Goal: Communication & Community: Answer question/provide support

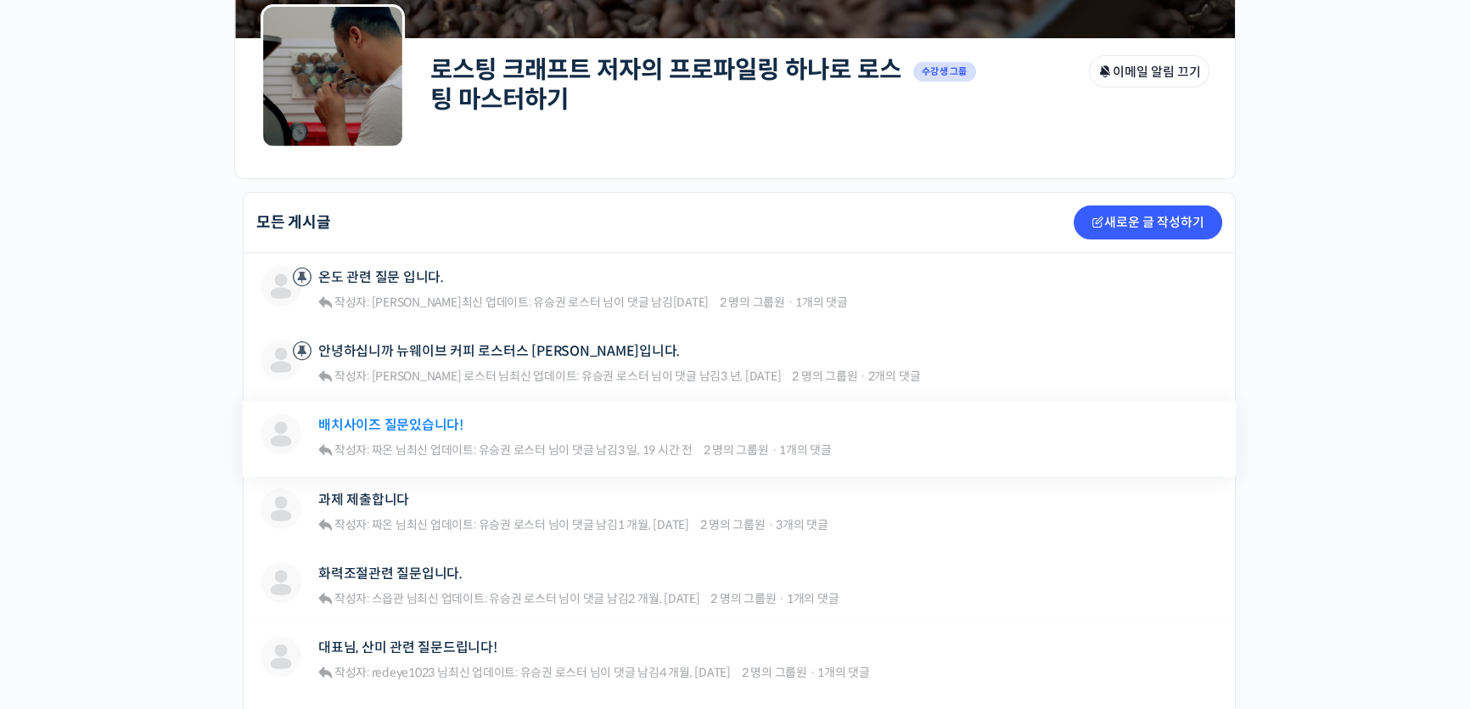
click at [426, 424] on link "배치사이즈 질문있습니다!" at bounding box center [390, 425] width 145 height 16
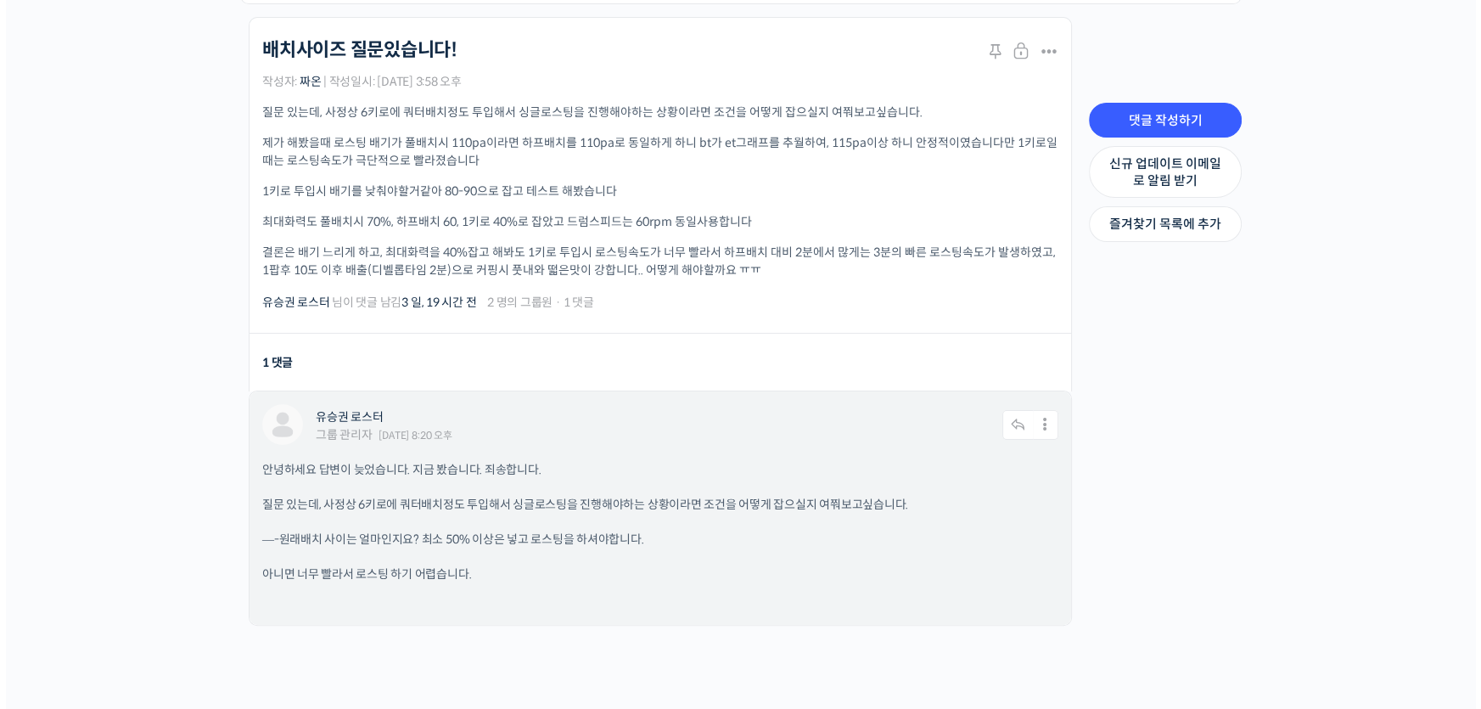
scroll to position [385, 0]
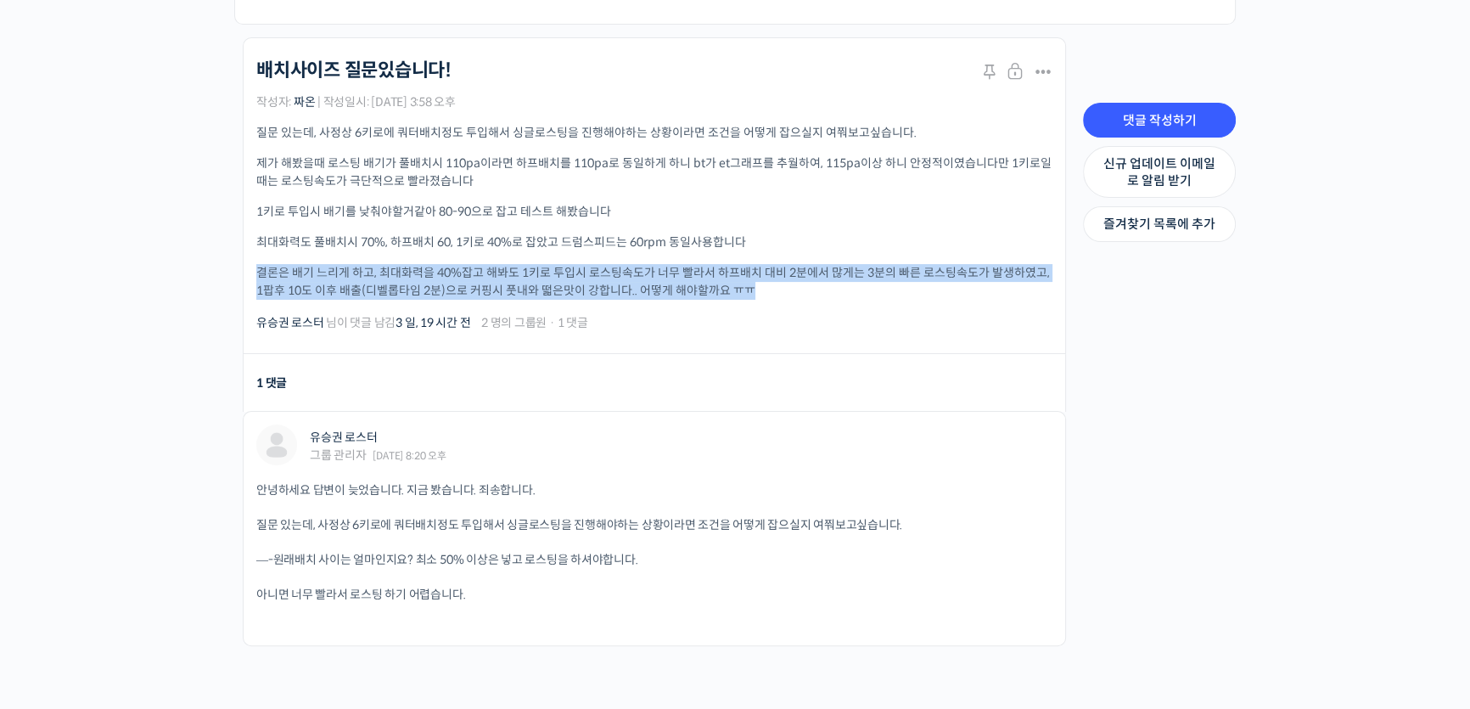
drag, startPoint x: 259, startPoint y: 271, endPoint x: 829, endPoint y: 293, distance: 570.8
click at [829, 293] on p "결론은 배기 느리게 하고, 최대화력을 40%잡고 해봐도 1키로 투입시 로스팅속도가 너무 빨라서 하프배치 대비 2분에서 많게는 3분의 빠른 로스…" at bounding box center [654, 282] width 796 height 36
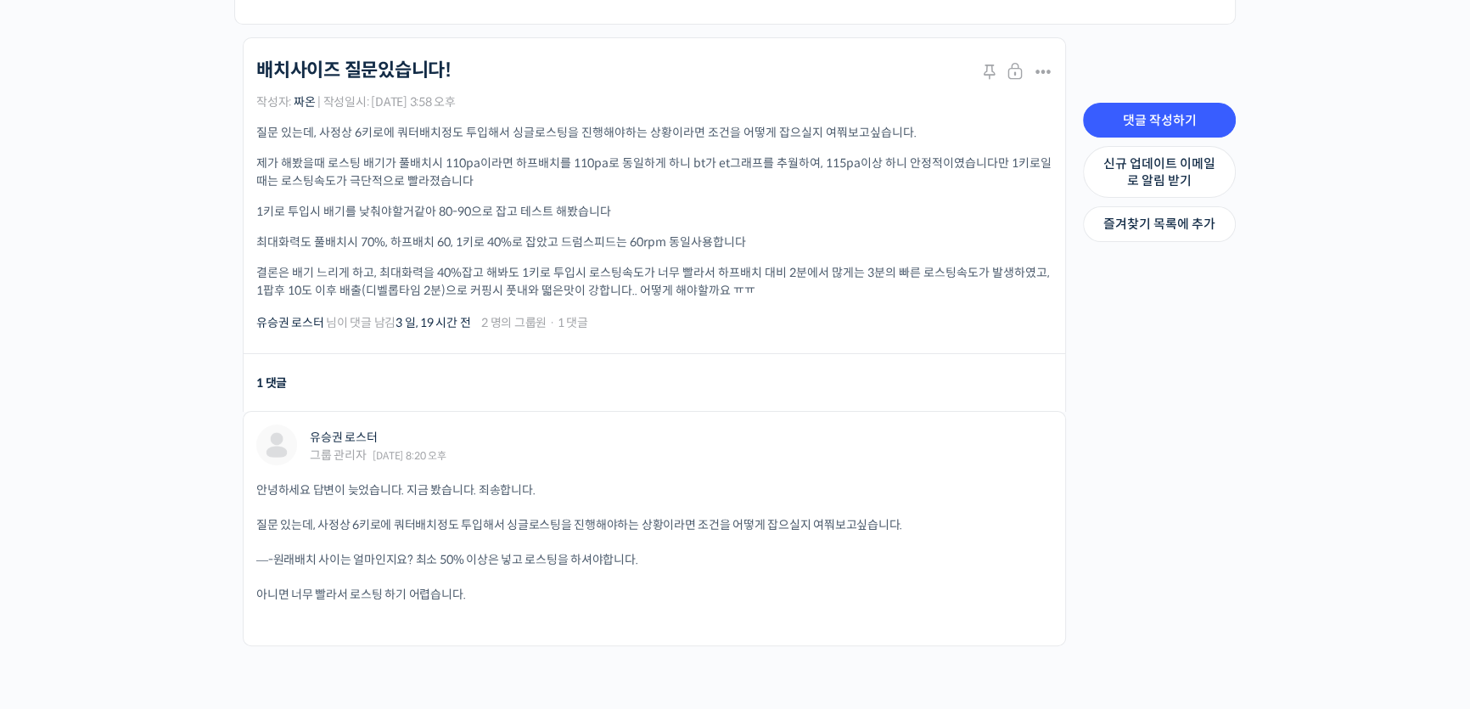
click at [848, 318] on div "유승권 로스터 님이 댓글 남김 3 일, 19 시간 전 2 명의 그룹원 · 1 댓글" at bounding box center [654, 322] width 796 height 20
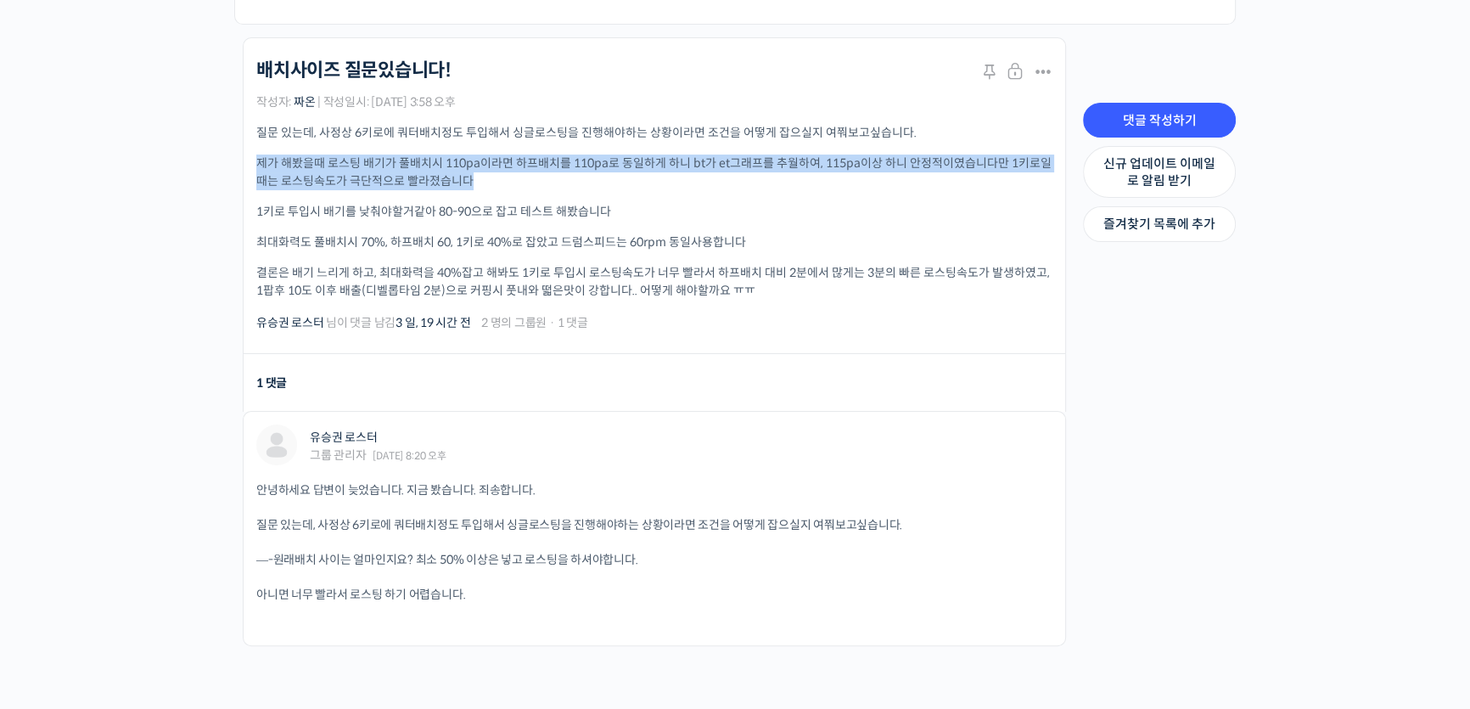
drag, startPoint x: 259, startPoint y: 166, endPoint x: 504, endPoint y: 174, distance: 245.5
click at [504, 174] on p "제가 해봤을때 로스팅 배기가 풀배치시 110pa이라면 하프배치를 110pa로 동일하게 하니 bt가 et그래프를 추월하여, 115pa이상 하니 …" at bounding box center [654, 172] width 796 height 36
click at [584, 178] on p "제가 해봤을때 로스팅 배기가 풀배치시 110pa이라면 하프배치를 110pa로 동일하게 하니 bt가 et그래프를 추월하여, 115pa이상 하니 …" at bounding box center [654, 172] width 796 height 36
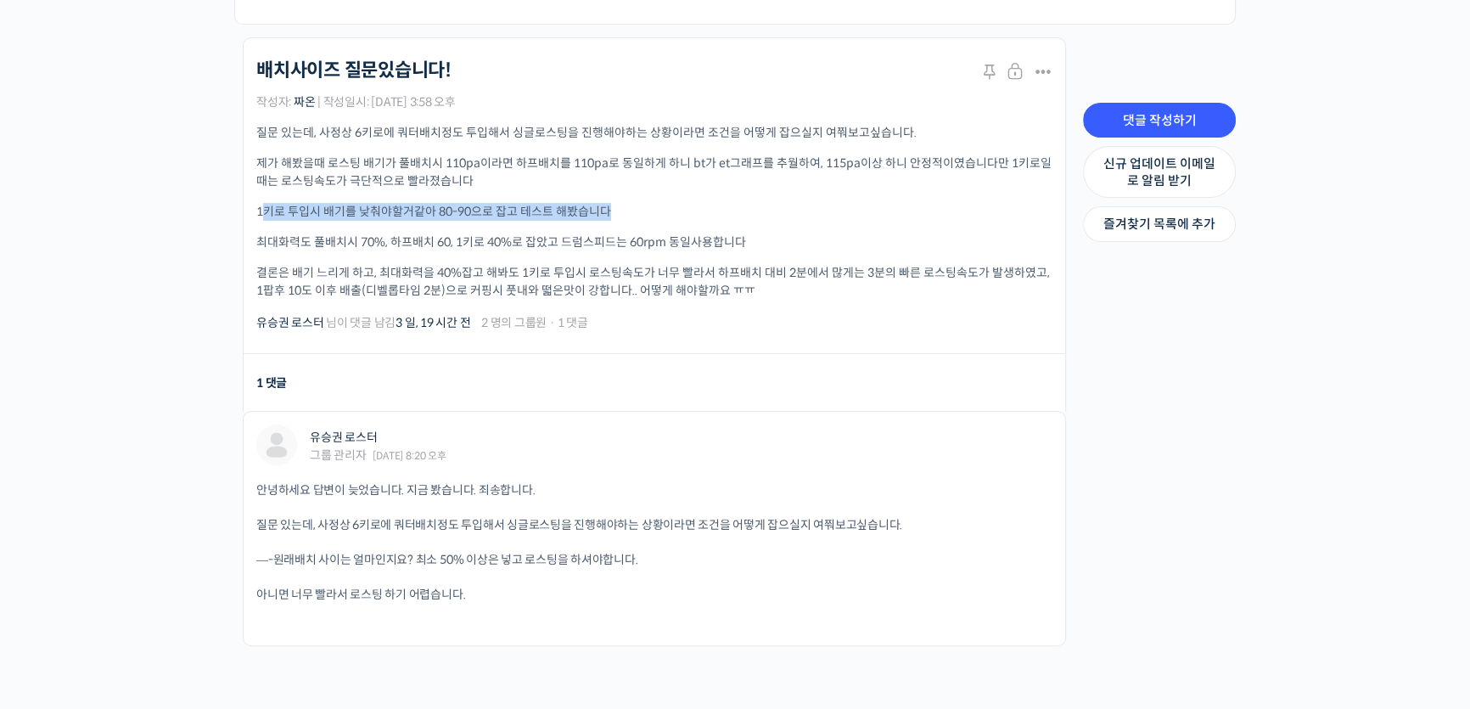
drag, startPoint x: 264, startPoint y: 211, endPoint x: 640, endPoint y: 208, distance: 376.0
click at [640, 208] on p "1키로 투입시 배기를 낮춰야할거같아 80-90으로 잡고 테스트 해봤습니다" at bounding box center [654, 212] width 796 height 18
click at [674, 194] on div "질문 있는데, 사정상 6키로에 쿼터배치정도 투입해서 싱글로스팅을 진행해야하는 상황이라면 조건을 어떻게 잡으실지 여쭤보고싶습니다. 제가 해봤을때…" at bounding box center [654, 212] width 796 height 176
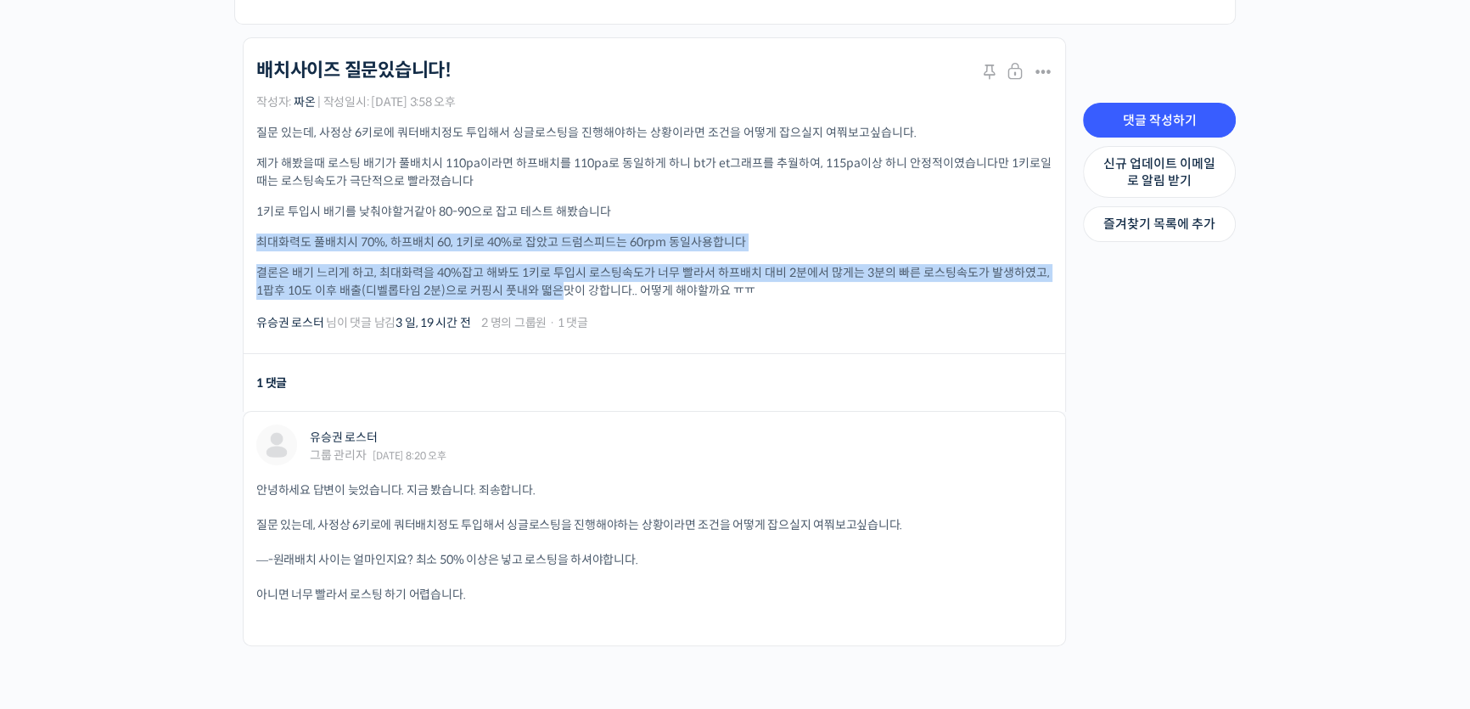
drag, startPoint x: 250, startPoint y: 244, endPoint x: 564, endPoint y: 286, distance: 316.0
click at [564, 286] on li "로스팅 크래프트 저자의 프로파일링 하나로 로스팅 마스터하기 배치사이즈 질문있습니다! Stick 닫기 수정하기 닫기 Stick Merge 스팸 …" at bounding box center [654, 195] width 823 height 317
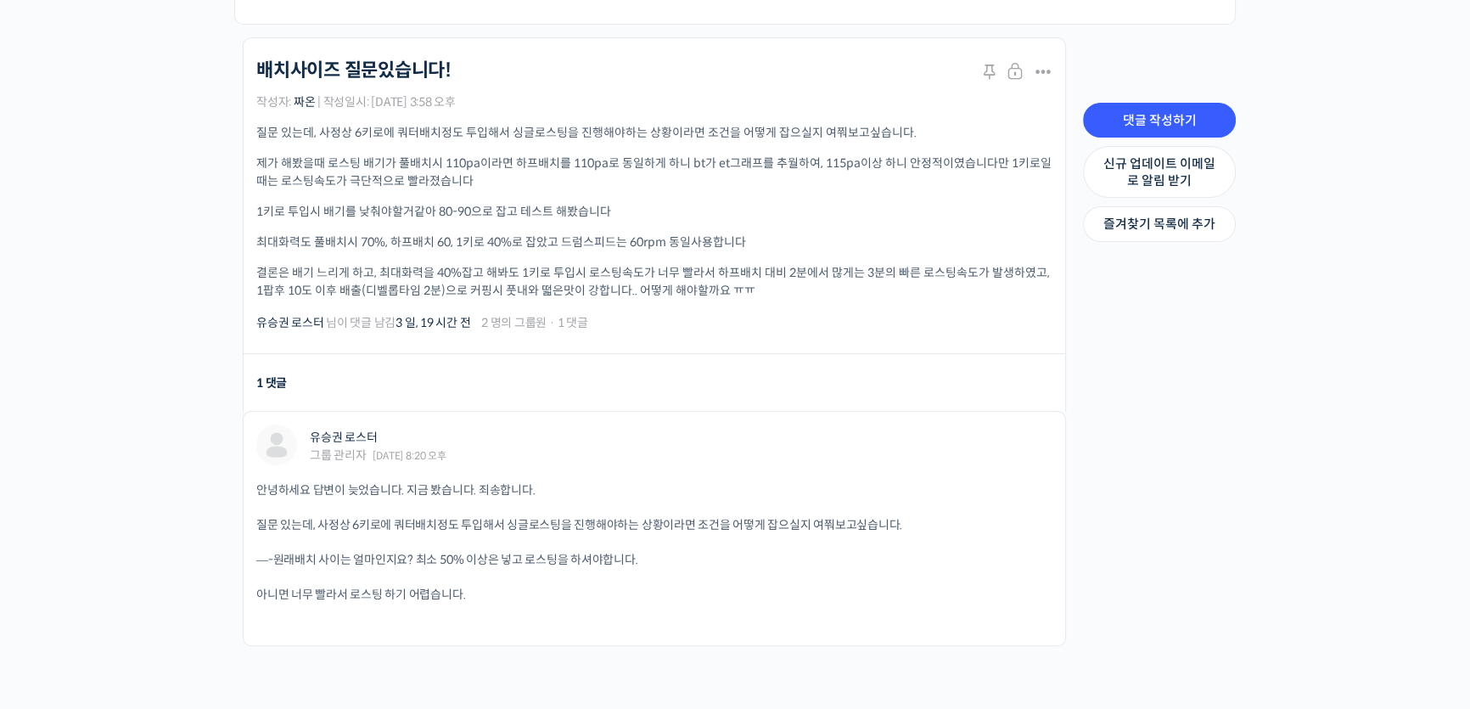
click at [712, 307] on div "로스팅 크래프트 저자의 프로파일링 하나로 로스팅 마스터하기 배치사이즈 질문있습니다! Stick 닫기 수정하기 닫기 Stick Merge 스팸 …" at bounding box center [654, 195] width 796 height 272
drag, startPoint x: 382, startPoint y: 272, endPoint x: 772, endPoint y: 300, distance: 390.6
click at [772, 300] on div "로스팅 크래프트 저자의 프로파일링 하나로 로스팅 마스터하기 배치사이즈 질문있습니다! Stick 닫기 수정하기 닫기 Stick Merge 스팸 …" at bounding box center [654, 195] width 796 height 272
click at [833, 300] on div "로스팅 크래프트 저자의 프로파일링 하나로 로스팅 마스터하기 배치사이즈 질문있습니다! Stick 닫기 수정하기 닫기 Stick Merge 스팸 …" at bounding box center [654, 195] width 796 height 272
drag, startPoint x: 262, startPoint y: 270, endPoint x: 662, endPoint y: 270, distance: 399.8
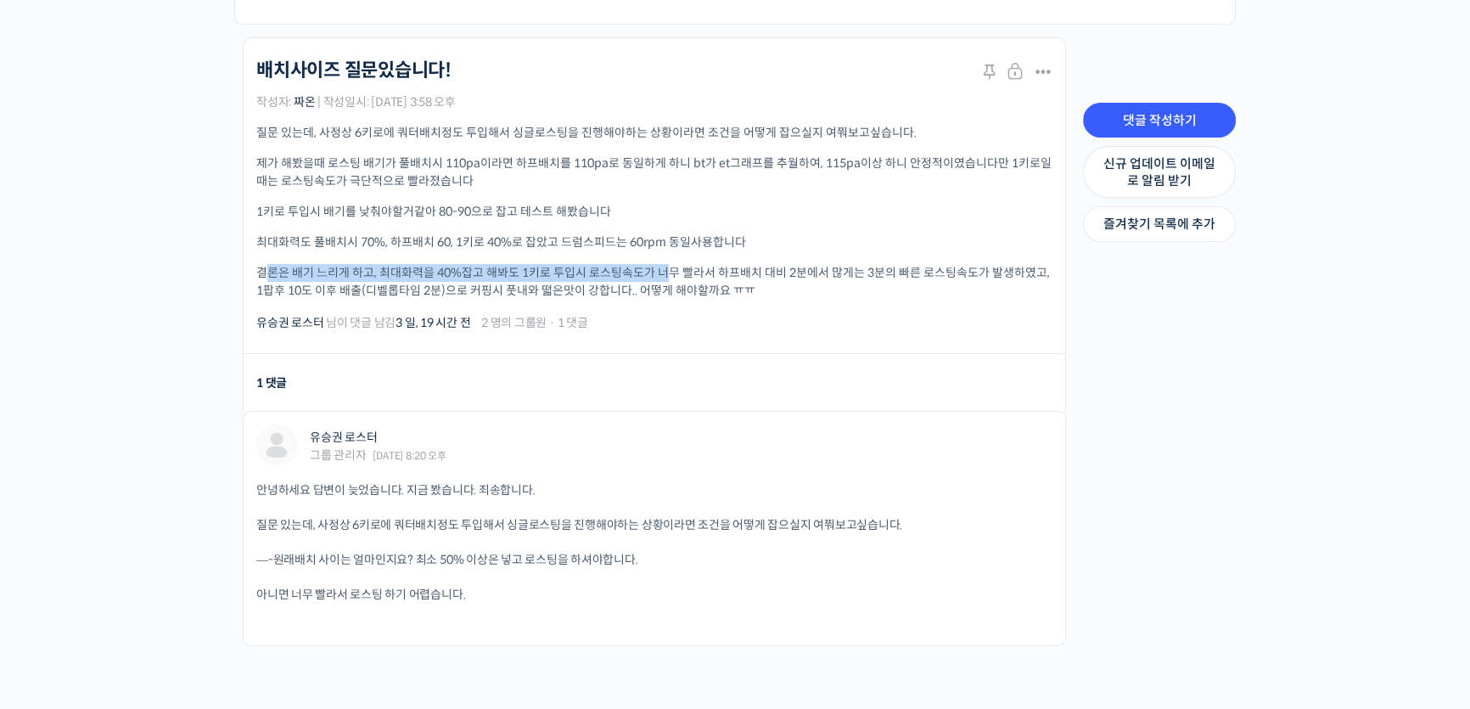
click at [662, 270] on p "결론은 배기 느리게 하고, 최대화력을 40%잡고 해봐도 1키로 투입시 로스팅속도가 너무 빨라서 하프배치 대비 2분에서 많게는 3분의 빠른 로스…" at bounding box center [654, 282] width 796 height 36
click at [780, 297] on p "결론은 배기 느리게 하고, 최대화력을 40%잡고 해봐도 1키로 투입시 로스팅속도가 너무 빨라서 하프배치 대비 2분에서 많게는 3분의 빠른 로스…" at bounding box center [654, 282] width 796 height 36
drag, startPoint x: 255, startPoint y: 272, endPoint x: 804, endPoint y: 304, distance: 550.1
click at [804, 304] on li "로스팅 크래프트 저자의 프로파일링 하나로 로스팅 마스터하기 배치사이즈 질문있습니다! Stick 닫기 수정하기 닫기 Stick Merge 스팸 …" at bounding box center [654, 195] width 823 height 317
click at [804, 306] on div "로스팅 크래프트 저자의 프로파일링 하나로 로스팅 마스터하기 배치사이즈 질문있습니다! Stick 닫기 수정하기 닫기 Stick Merge 스팸 …" at bounding box center [654, 195] width 796 height 272
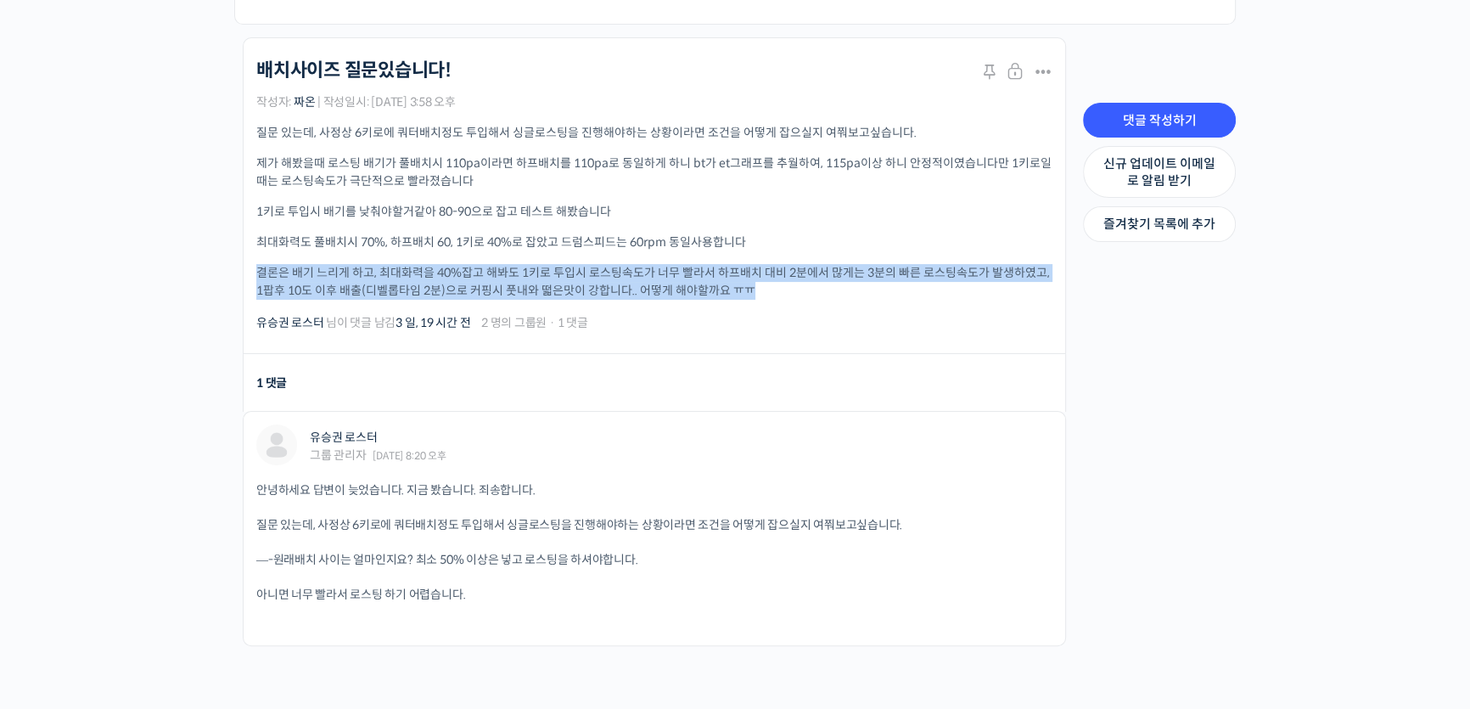
drag, startPoint x: 259, startPoint y: 272, endPoint x: 756, endPoint y: 289, distance: 497.7
click at [756, 289] on p "결론은 배기 느리게 하고, 최대화력을 40%잡고 해봐도 1키로 투입시 로스팅속도가 너무 빨라서 하프배치 대비 2분에서 많게는 3분의 빠른 로스…" at bounding box center [654, 282] width 796 height 36
copy p "결론은 배기 느리게 하고, 최대화력을 40%잡고 해봐도 1키로 투입시 로스팅속도가 너무 빨라서 하프배치 대비 2분에서 많게는 3분의 빠른 로스…"
click at [1132, 124] on link "댓글 작성하기" at bounding box center [1159, 121] width 153 height 36
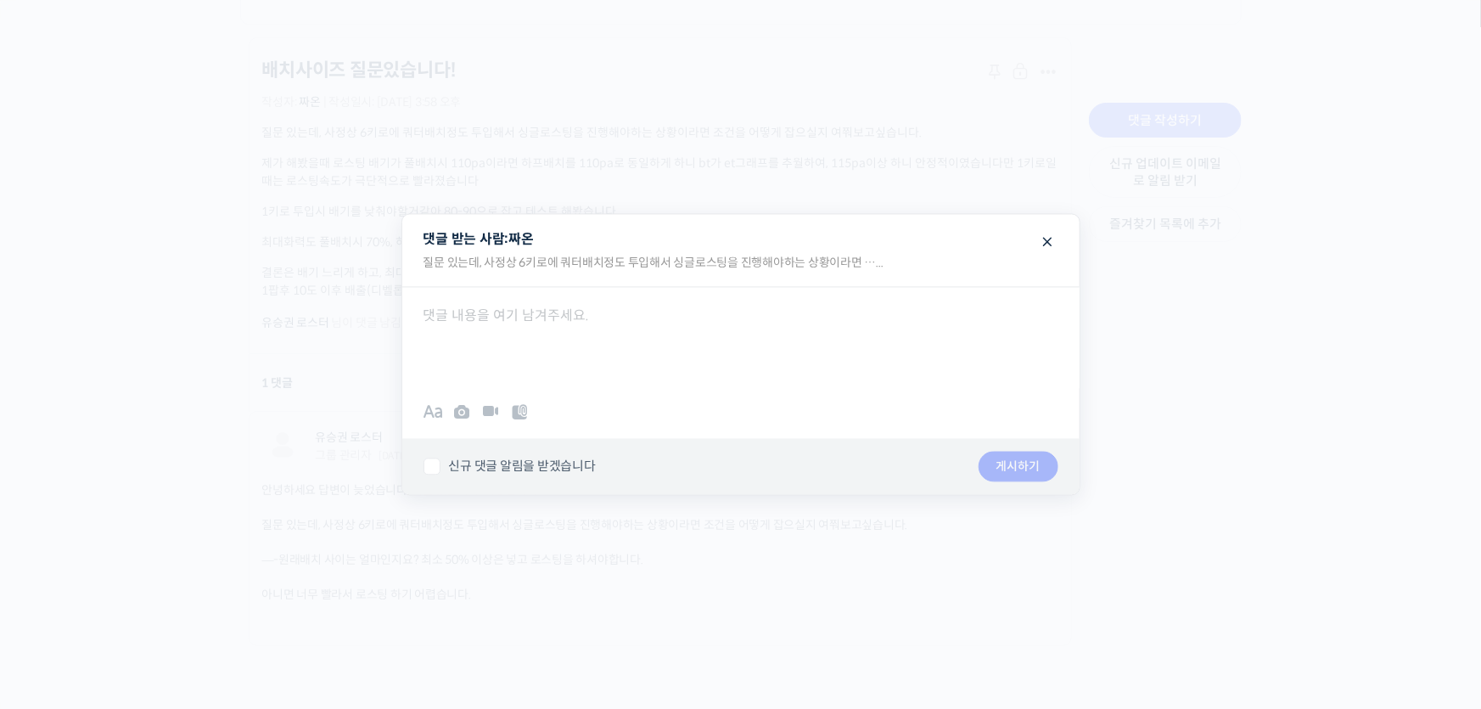
click at [472, 344] on div at bounding box center [740, 338] width 677 height 102
paste div
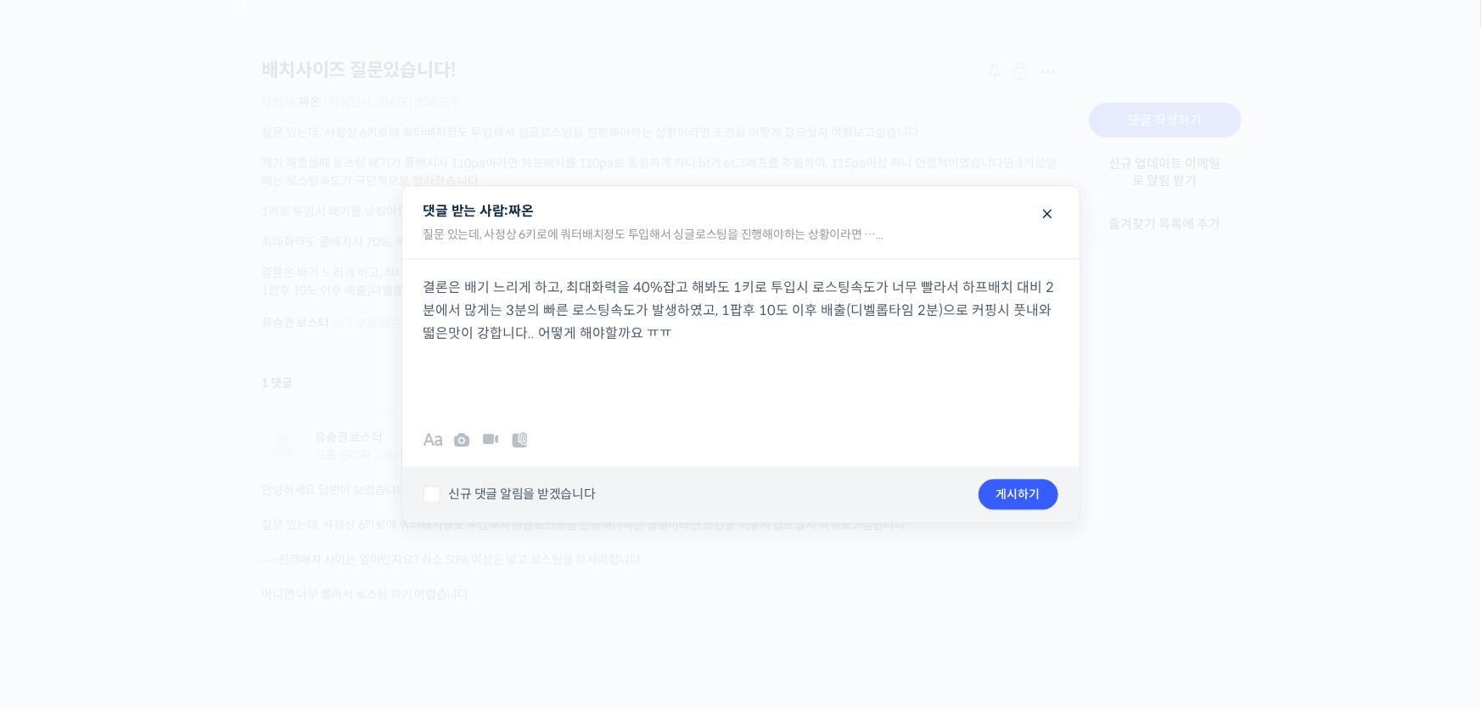
click at [1041, 216] on span at bounding box center [1048, 213] width 20 height 30
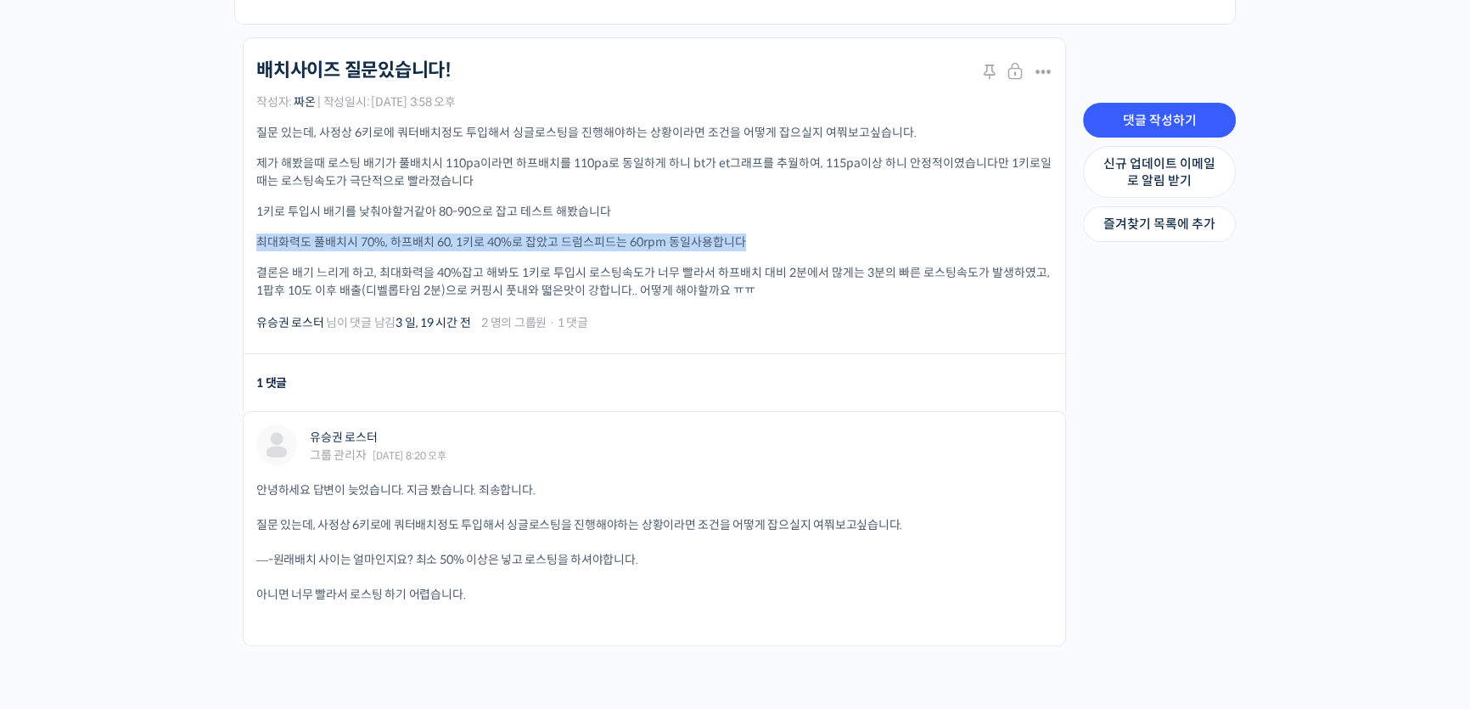
drag, startPoint x: 261, startPoint y: 239, endPoint x: 780, endPoint y: 238, distance: 518.6
click at [780, 238] on p "최대화력도 풀배치시 70%, 하프배치 60, 1키로 40%로 잡았고 드럼스피드는 60rpm 동일사용합니다" at bounding box center [654, 242] width 796 height 18
click at [814, 227] on div "질문 있는데, 사정상 6키로에 쿼터배치정도 투입해서 싱글로스팅을 진행해야하는 상황이라면 조건을 어떻게 잡으실지 여쭤보고싶습니다. 제가 해봤을때…" at bounding box center [654, 212] width 796 height 176
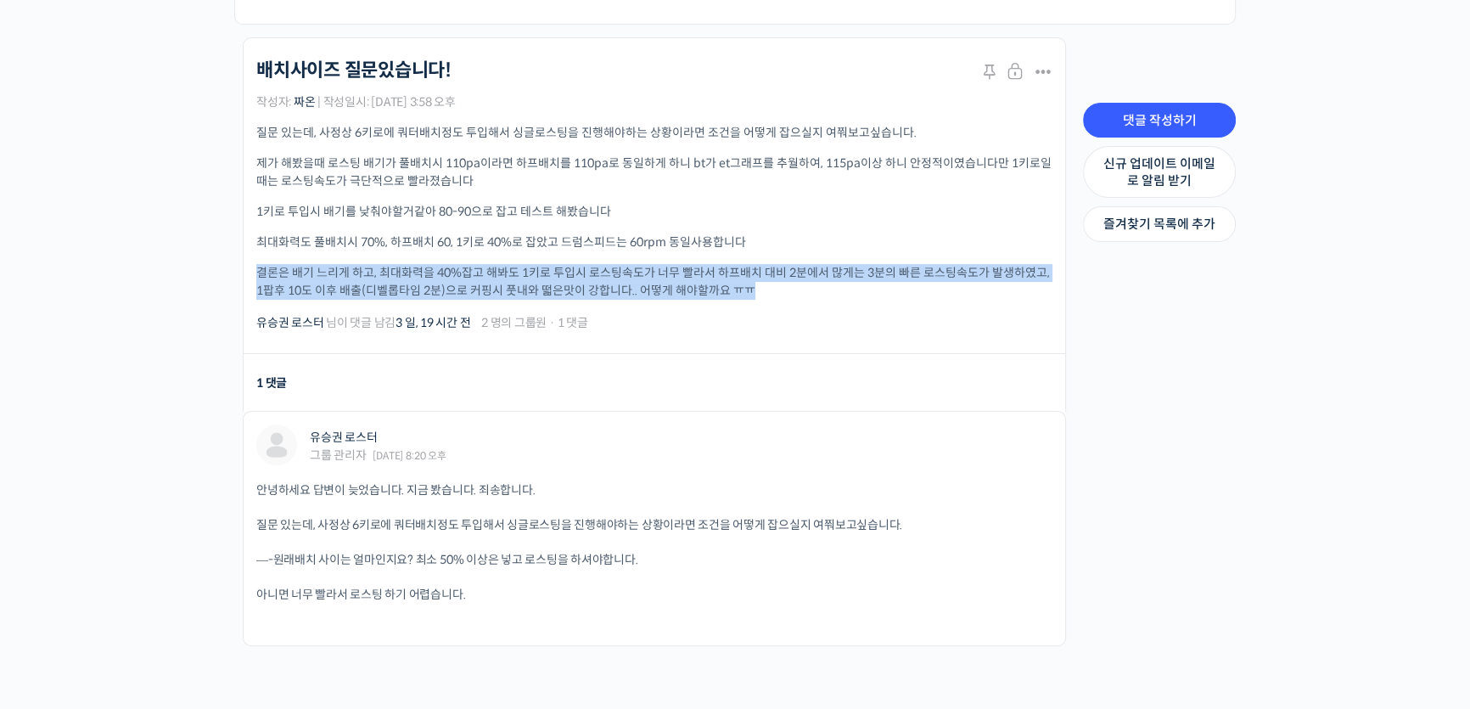
drag, startPoint x: 260, startPoint y: 275, endPoint x: 805, endPoint y: 288, distance: 545.1
click at [805, 288] on p "결론은 배기 느리게 하고, 최대화력을 40%잡고 해봐도 1키로 투입시 로스팅속도가 너무 빨라서 하프배치 대비 2분에서 많게는 3분의 빠른 로스…" at bounding box center [654, 282] width 796 height 36
copy p "결론은 배기 느리게 하고, 최대화력을 40%잡고 해봐도 1키로 투입시 로스팅속도가 너무 빨라서 하프배치 대비 2분에서 많게는 3분의 빠른 로스…"
click at [1180, 119] on link "댓글 작성하기" at bounding box center [1159, 121] width 153 height 36
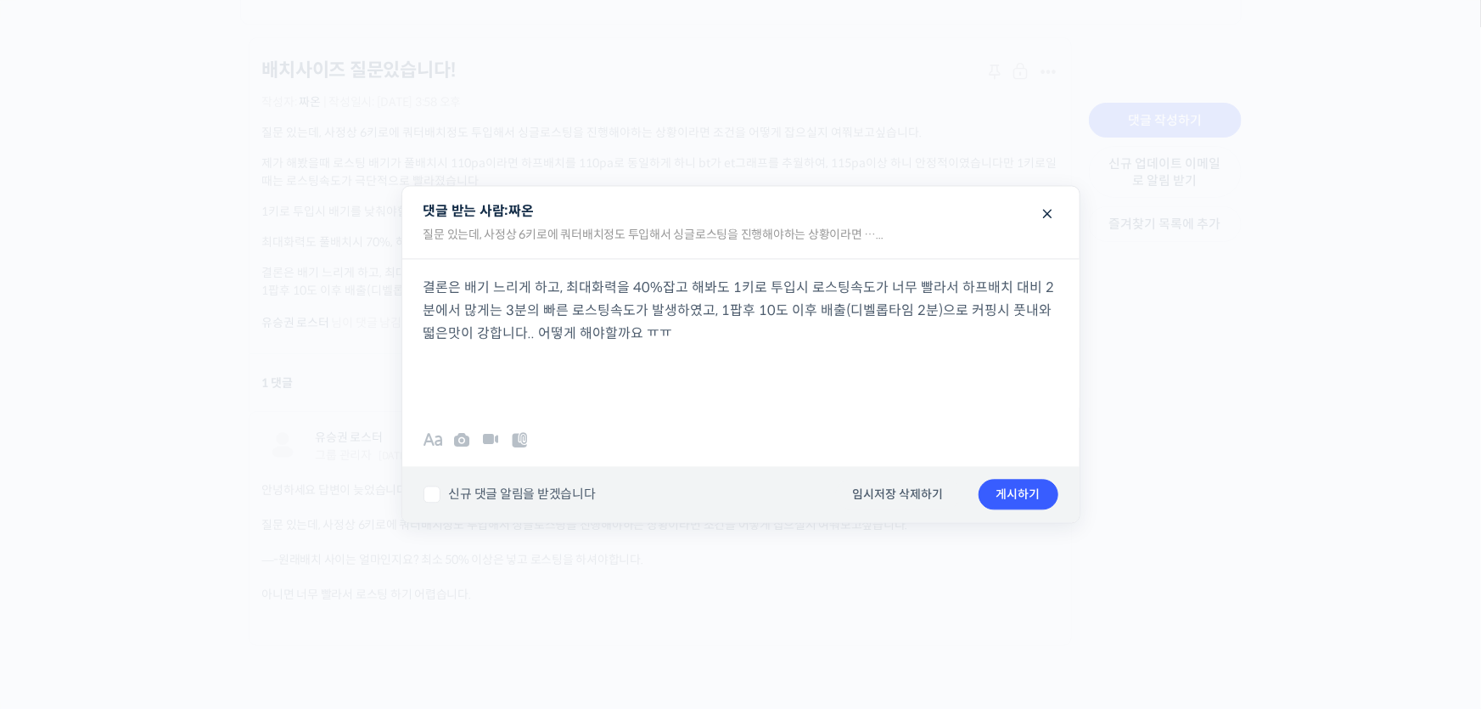
click at [679, 353] on div "결론은 배기 느리게 하고, 최대화력을 40%잡고 해봐도 1키로 투입시 로스팅속도가 너무 빨라서 하프배치 대비 2분에서 많게는 3분의 빠른 로스…" at bounding box center [740, 333] width 677 height 149
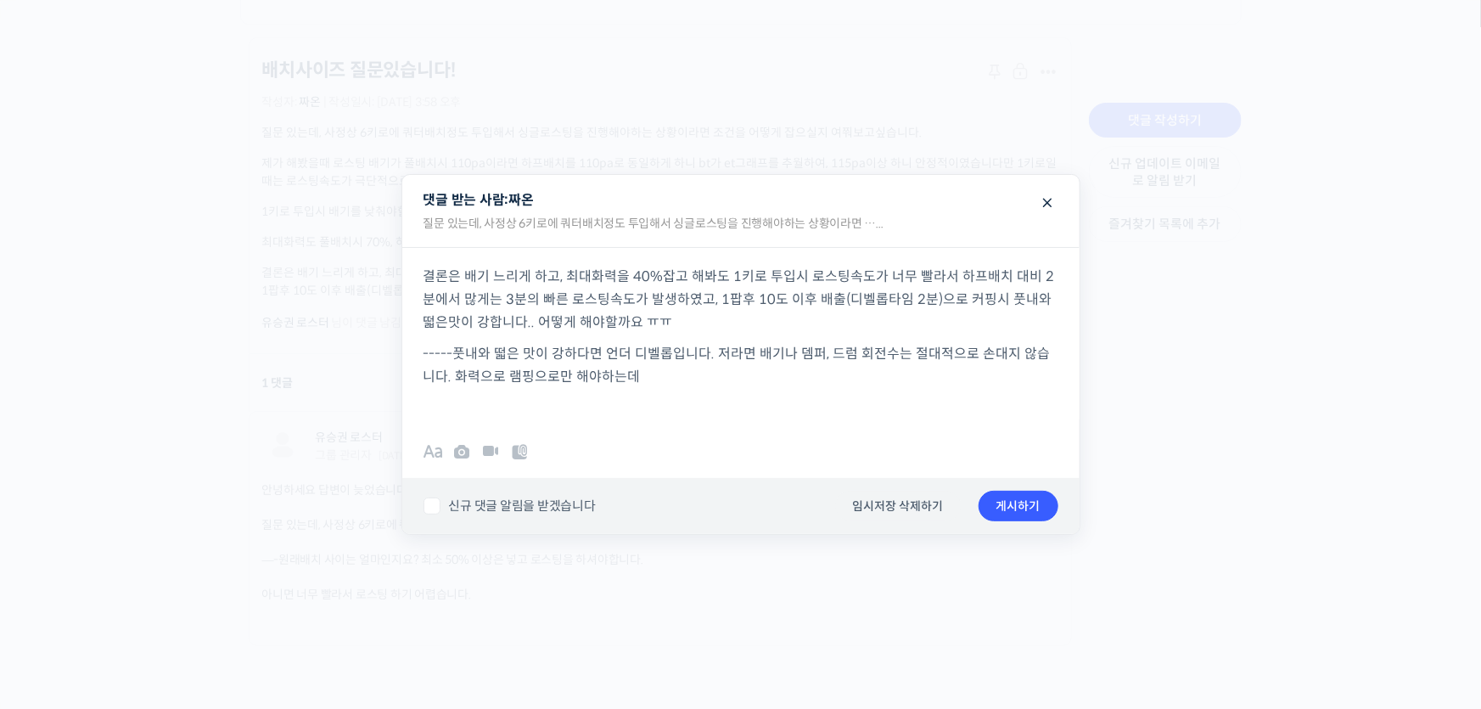
click at [1047, 203] on span at bounding box center [1048, 202] width 20 height 30
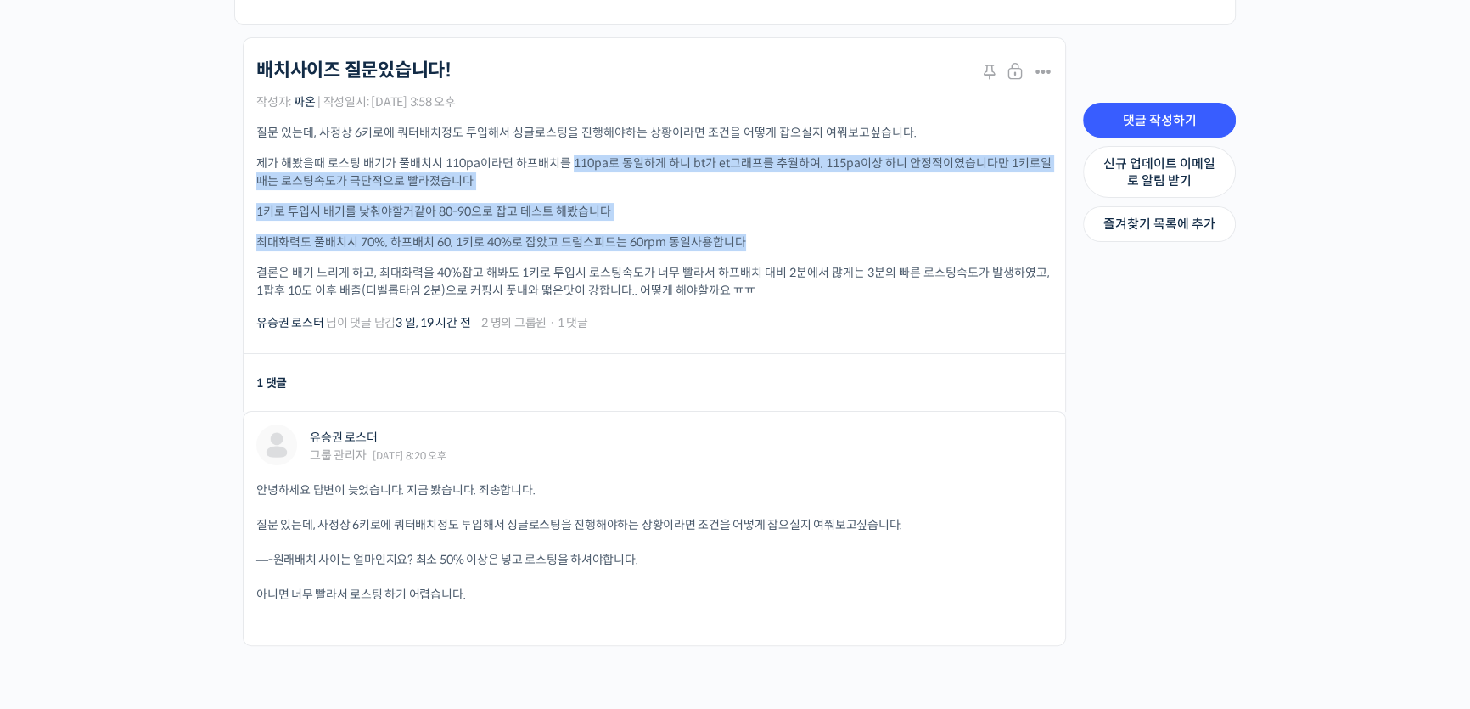
drag, startPoint x: 579, startPoint y: 153, endPoint x: 782, endPoint y: 233, distance: 218.3
click at [782, 233] on div "질문 있는데, 사정상 6키로에 쿼터배치정도 투입해서 싱글로스팅을 진행해야하는 상황이라면 조건을 어떻게 잡으실지 여쭤보고싶습니다. 제가 해봤을때…" at bounding box center [654, 212] width 796 height 176
click at [797, 233] on p "최대화력도 풀배치시 70%, 하프배치 60, 1키로 40%로 잡았고 드럼스피드는 60rpm 동일사용합니다" at bounding box center [654, 242] width 796 height 18
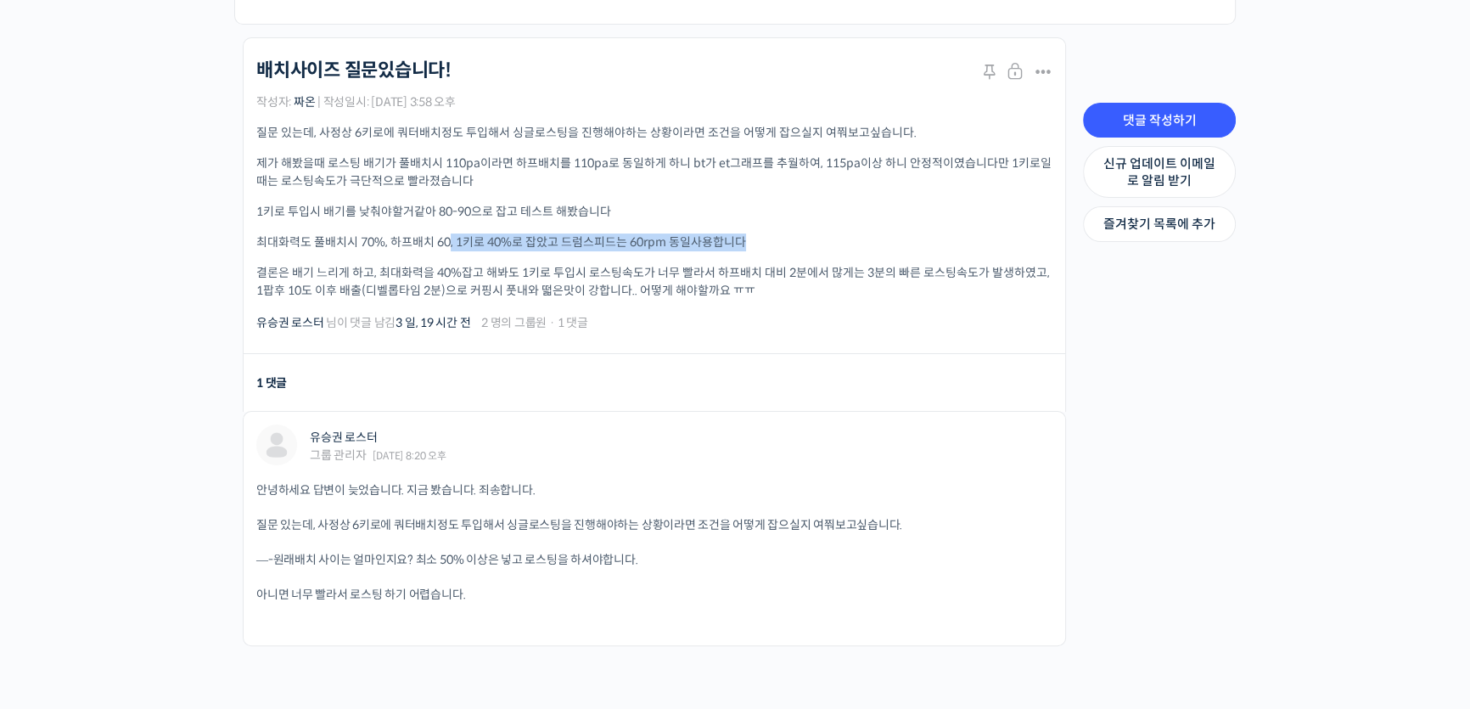
drag, startPoint x: 451, startPoint y: 243, endPoint x: 770, endPoint y: 239, distance: 319.2
click at [770, 239] on p "최대화력도 풀배치시 70%, 하프배치 60, 1키로 40%로 잡았고 드럼스피드는 60rpm 동일사용합니다" at bounding box center [654, 242] width 796 height 18
click at [776, 239] on p "최대화력도 풀배치시 70%, 하프배치 60, 1키로 40%로 잡았고 드럼스피드는 60rpm 동일사용합니다" at bounding box center [654, 242] width 796 height 18
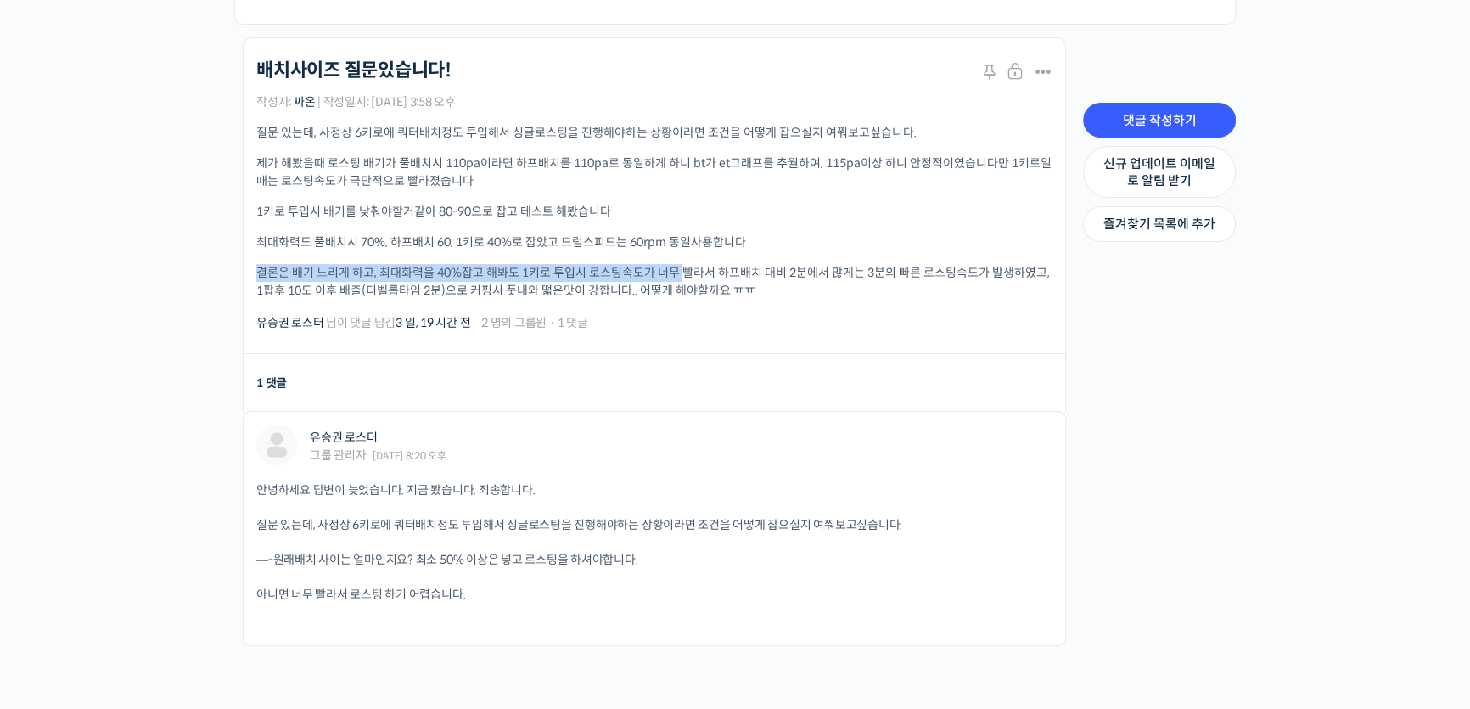
drag, startPoint x: 257, startPoint y: 273, endPoint x: 684, endPoint y: 266, distance: 427.0
click at [684, 266] on p "결론은 배기 느리게 하고, 최대화력을 40%잡고 해봐도 1키로 투입시 로스팅속도가 너무 빨라서 하프배치 대비 2분에서 많게는 3분의 빠른 로스…" at bounding box center [654, 282] width 796 height 36
click at [865, 313] on div "유승권 로스터 님이 댓글 남김 3 일, 19 시간 전 2 명의 그룹원 · 1 댓글" at bounding box center [654, 322] width 796 height 20
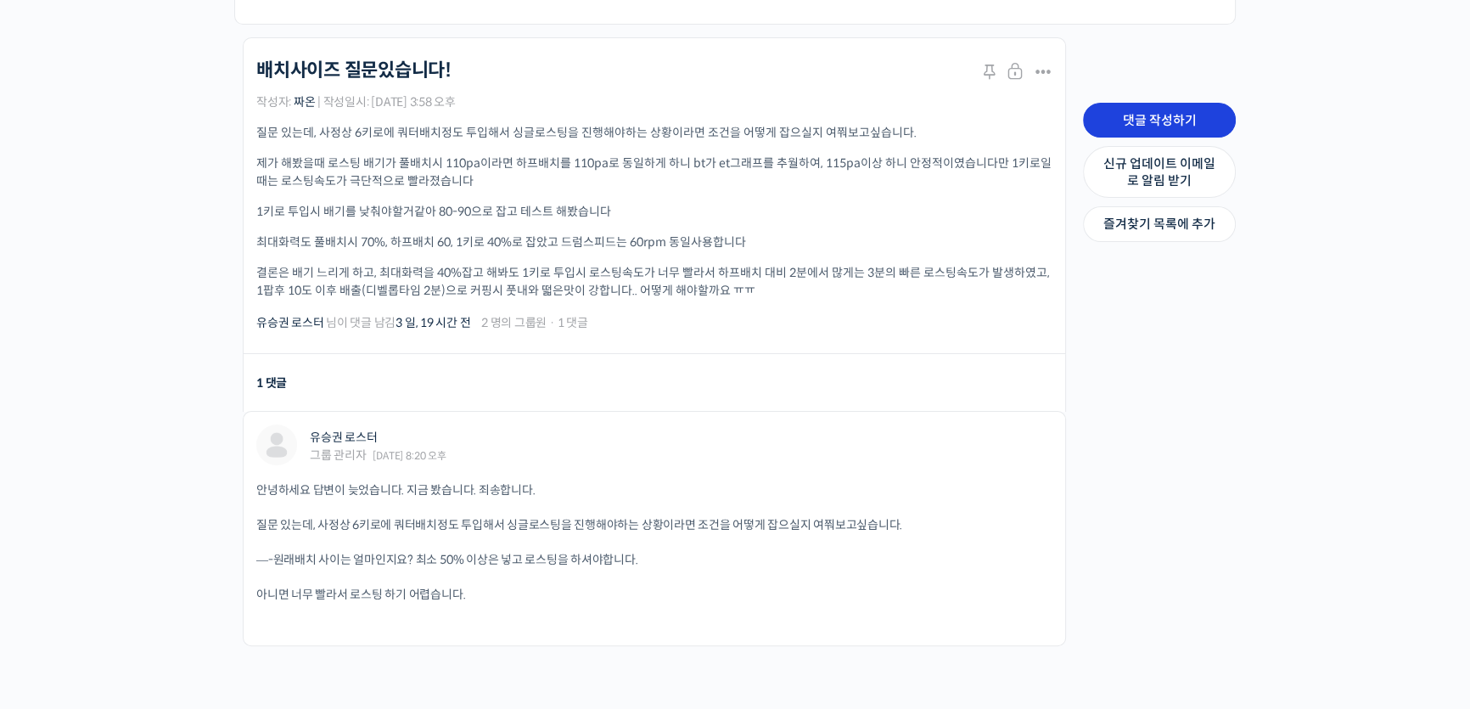
click at [1165, 123] on link "댓글 작성하기" at bounding box center [1159, 121] width 153 height 36
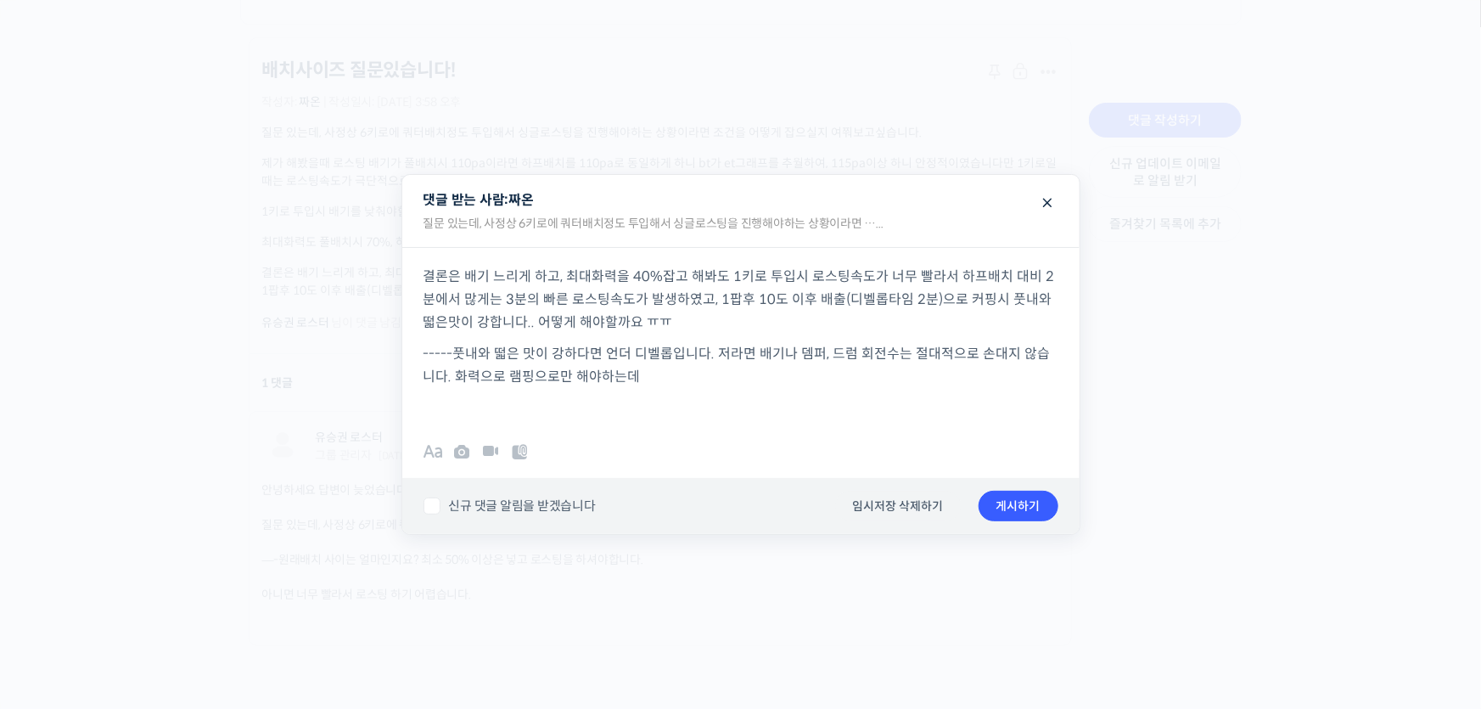
click at [737, 374] on p "-----풋내와 떫은 맛이 강하다면 언더 디벨롭입니다. 저라면 배기나 뎀퍼, 드럼 회전수는 절대적으로 손대지 않습니다. 화력으로 램핑으로만 해…" at bounding box center [741, 365] width 635 height 46
drag, startPoint x: 790, startPoint y: 356, endPoint x: 893, endPoint y: 348, distance: 103.0
click at [893, 348] on p "-----풋내와 떫은 맛이 강하다면 언더 디벨롭입니다. 저라면 배기나 뎀퍼, 드럼 회전수는 절대적으로 손대지 않습니다. 화력으로 램핑으로만 해…" at bounding box center [741, 365] width 635 height 46
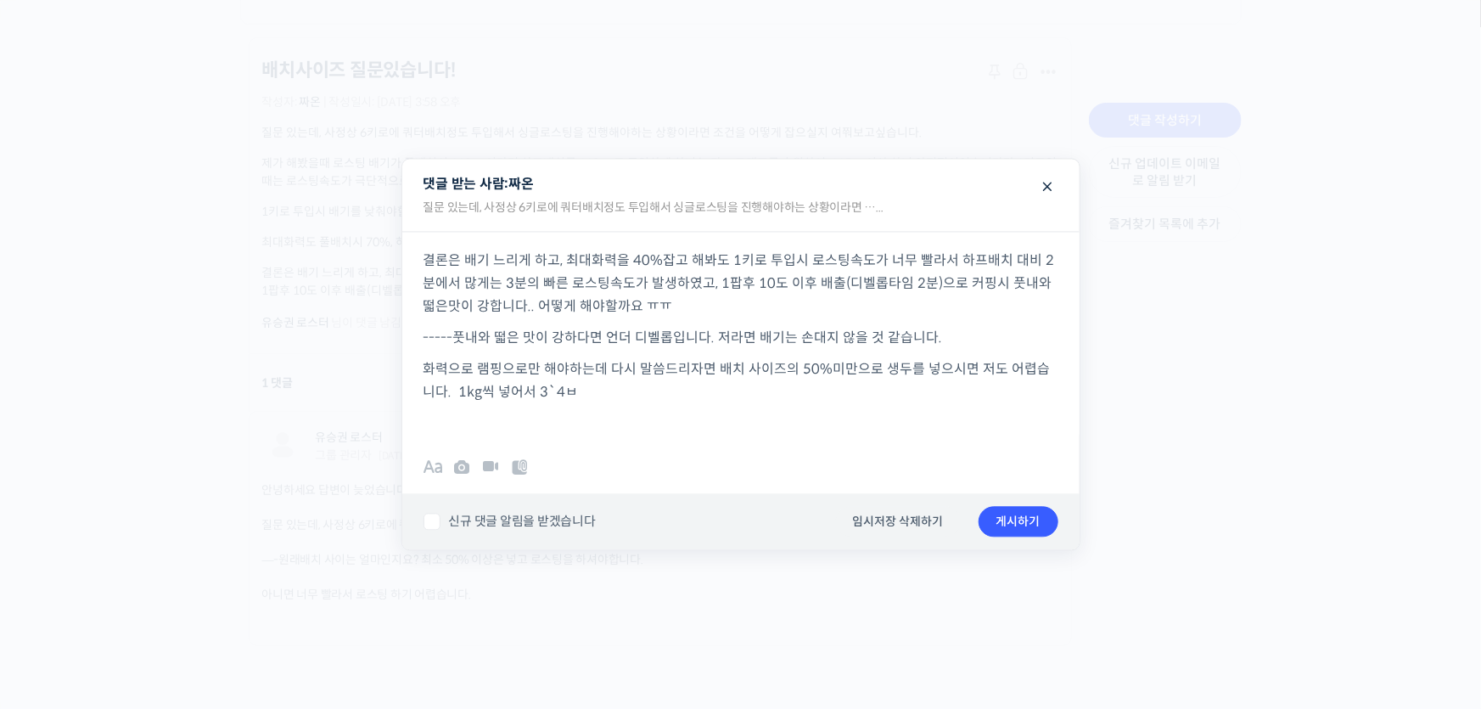
click at [569, 379] on p "화력으로 램핑으로만 해야하는데 다시 말씀드리자면 배치 사이즈의 50%미만으로 생두를 넣으시면 저도 어렵습니다. 1kg씩 넣어서 3`4ㅂ" at bounding box center [741, 381] width 635 height 46
click at [560, 394] on p "화력으로 램핑으로만 해야하는데 다시 말씀드리자면 배치 사이즈의 50%미만으로 생두를 넣으시면 저도 어렵습니다. 1kg씩 넣어서 3`4ㅂ" at bounding box center [741, 381] width 635 height 46
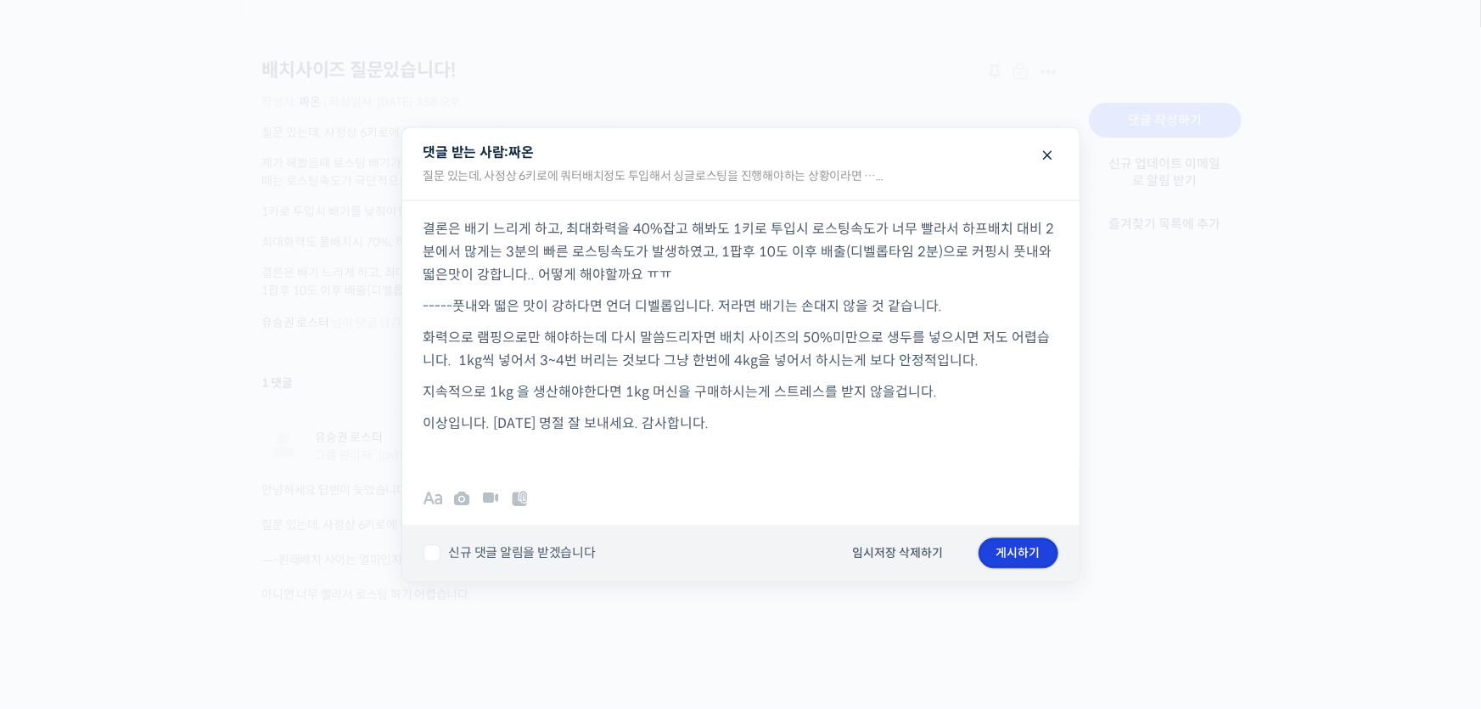
click at [1011, 553] on button "게시하기" at bounding box center [1019, 553] width 80 height 31
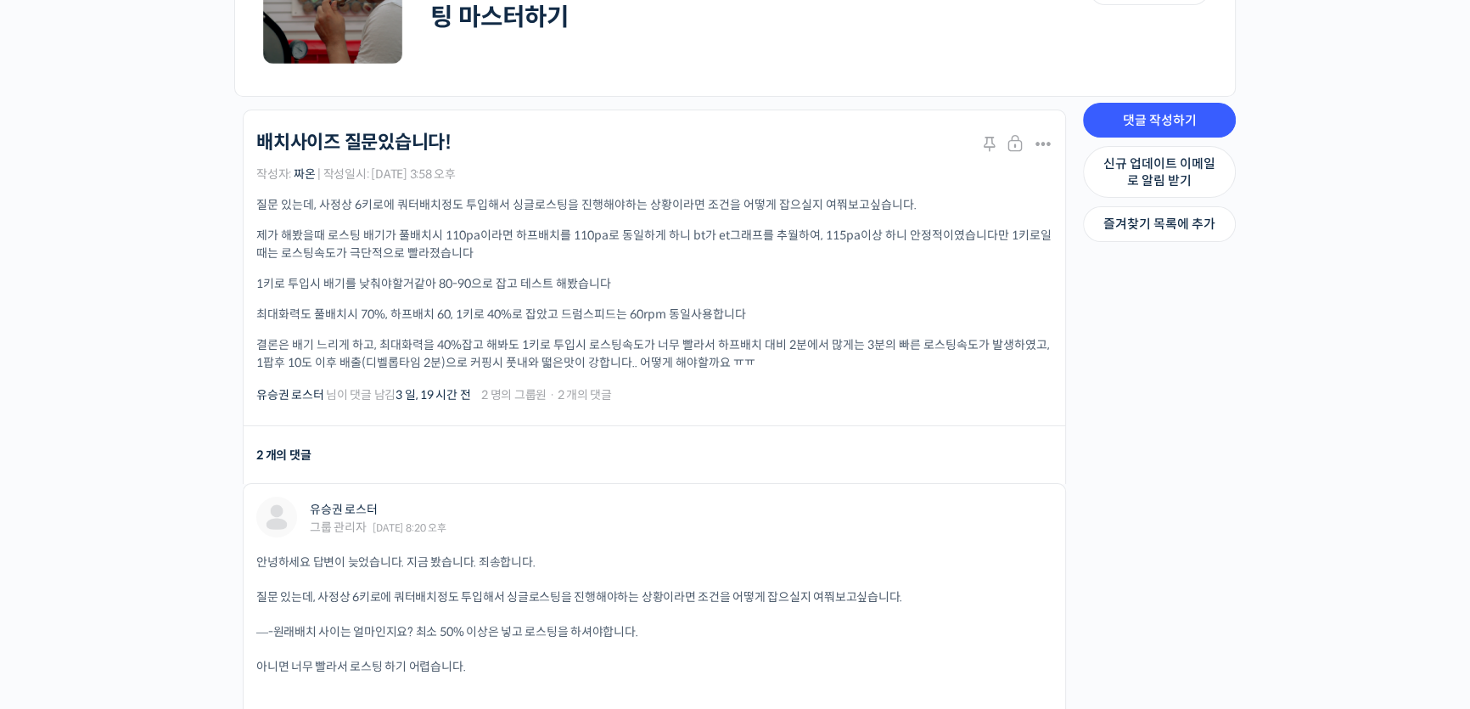
scroll to position [290, 0]
